Goal: Information Seeking & Learning: Compare options

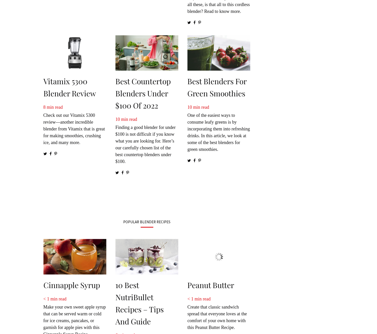
scroll to position [177, 0]
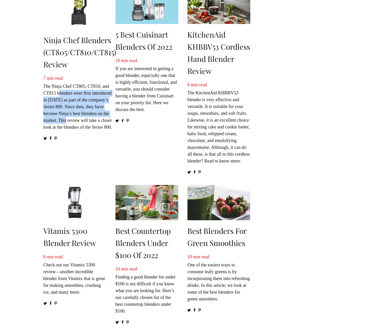
drag, startPoint x: 59, startPoint y: 92, endPoint x: 108, endPoint y: 116, distance: 54.8
click at [105, 118] on p "7 min read The Ninja Chef CT805, CT810, and CT815 blenders were first introduce…" at bounding box center [79, 103] width 73 height 56
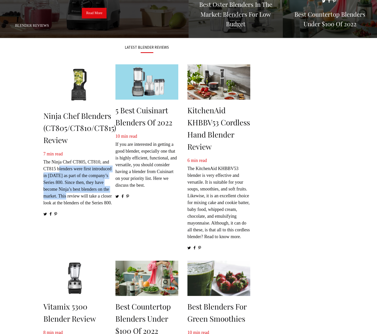
scroll to position [51, 0]
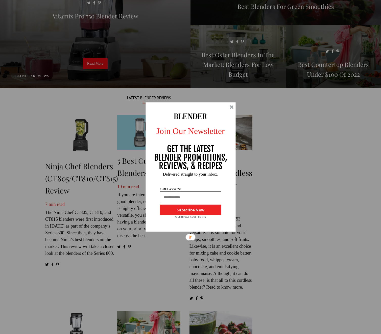
click at [233, 108] on div at bounding box center [232, 107] width 4 height 4
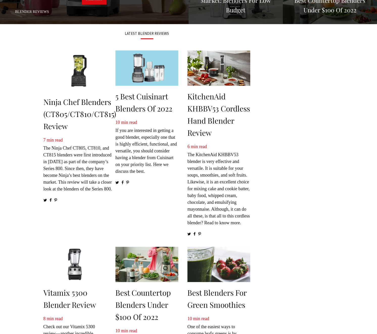
scroll to position [126, 0]
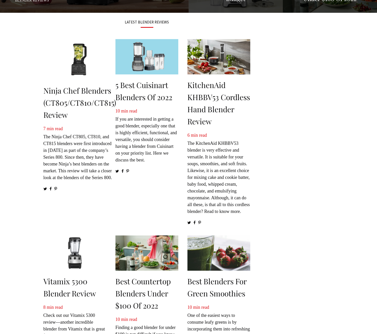
click at [55, 156] on p "7 min read The Ninja Chef CT805, CT810, and CT815 blenders were first introduce…" at bounding box center [79, 154] width 73 height 56
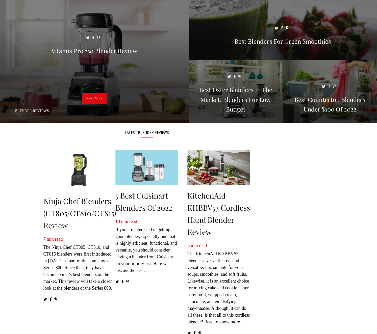
scroll to position [0, 0]
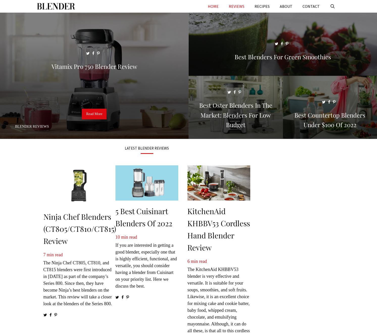
click at [237, 6] on link "REVIEWS" at bounding box center [237, 6] width 26 height 13
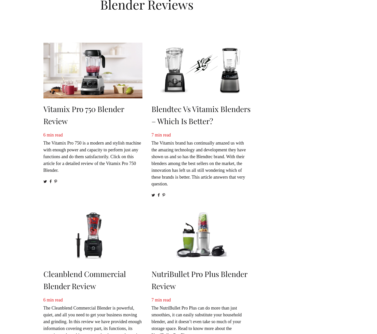
scroll to position [51, 0]
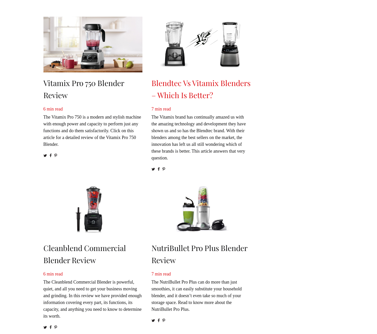
click at [202, 86] on link "Blendtec vs Vitamix Blenders – Which Is Better?" at bounding box center [201, 89] width 99 height 22
click at [169, 90] on link "Blendtec vs Vitamix Blenders – Which Is Better?" at bounding box center [201, 89] width 99 height 22
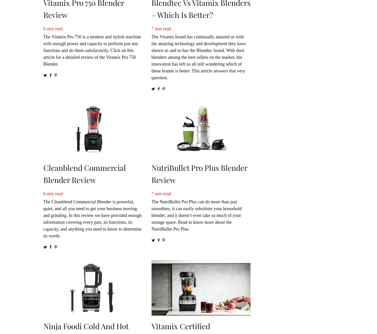
scroll to position [177, 0]
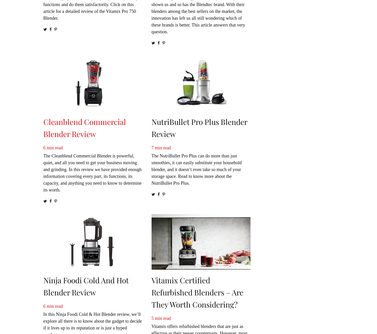
click at [102, 124] on link "Cleanblend Commercial Blender Review" at bounding box center [84, 128] width 83 height 22
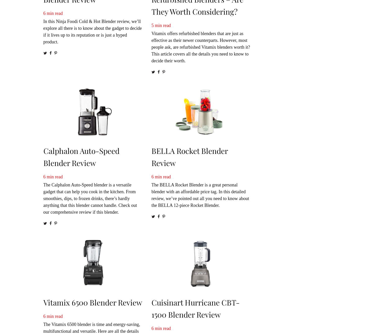
scroll to position [480, 0]
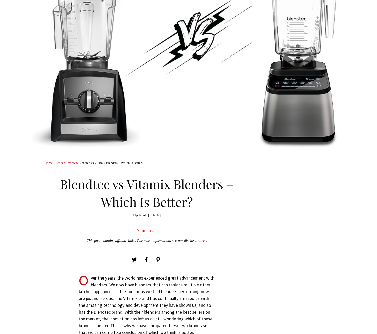
scroll to position [76, 0]
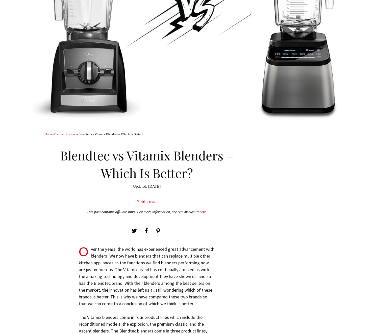
click at [80, 163] on h1 "Blendtec vs Vitamix Blenders – Which Is Better?" at bounding box center [147, 163] width 205 height 38
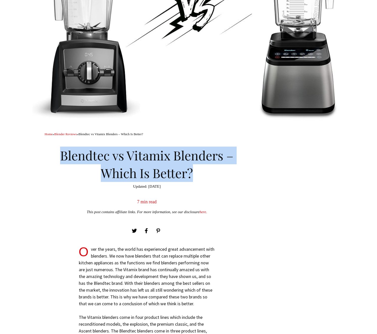
click at [80, 163] on h1 "Blendtec vs Vitamix Blenders – Which Is Better?" at bounding box center [147, 163] width 205 height 38
click at [119, 161] on h1 "Blendtec vs Vitamix Blenders – Which Is Better?" at bounding box center [147, 163] width 205 height 38
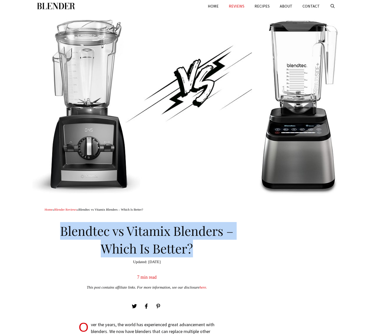
scroll to position [0, 0]
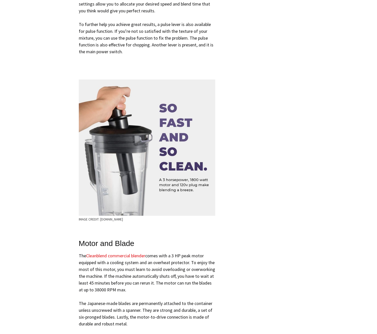
scroll to position [1566, 0]
